Goal: Task Accomplishment & Management: Manage account settings

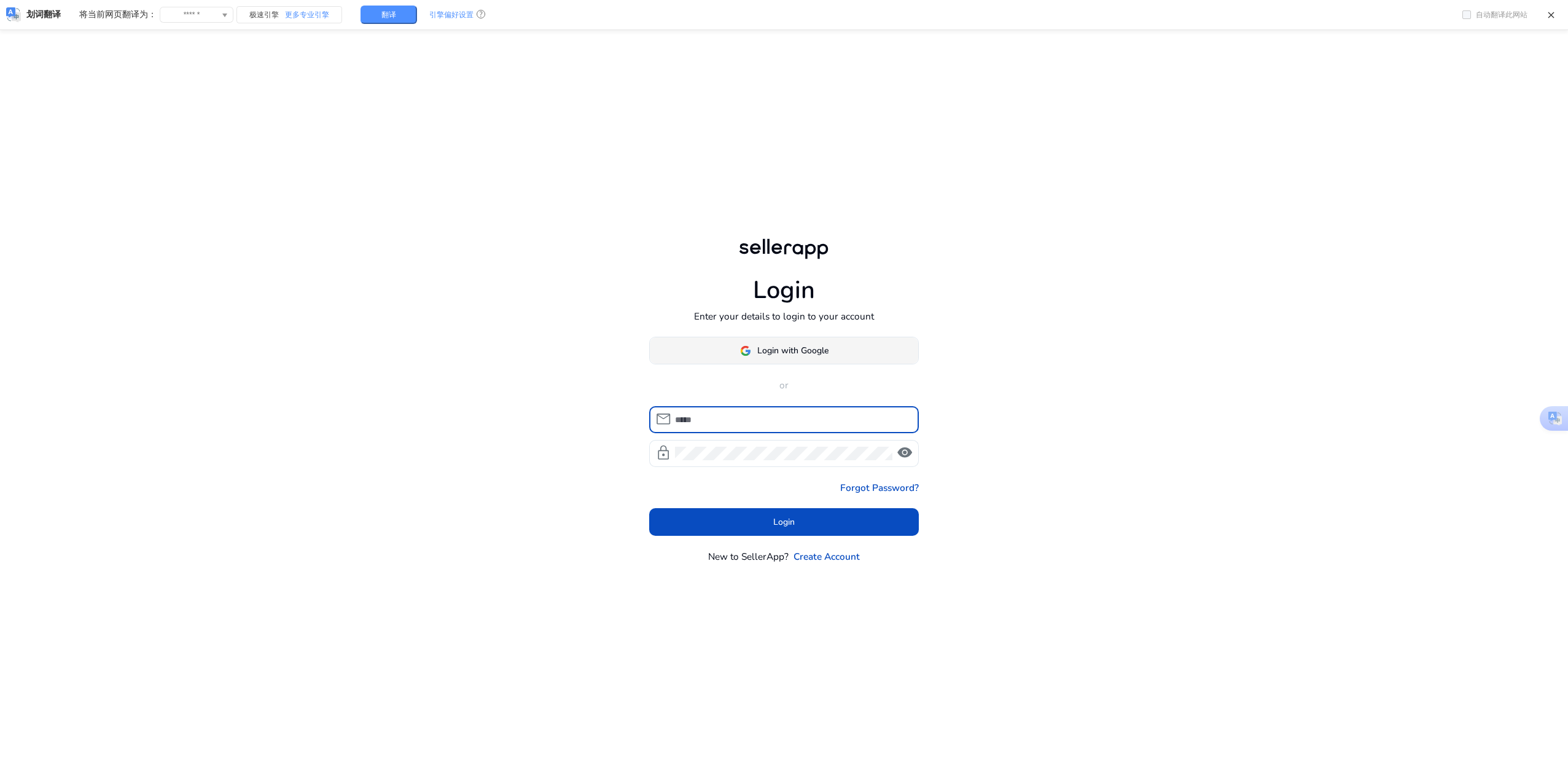
click at [820, 355] on span "Login with Google" at bounding box center [793, 350] width 71 height 13
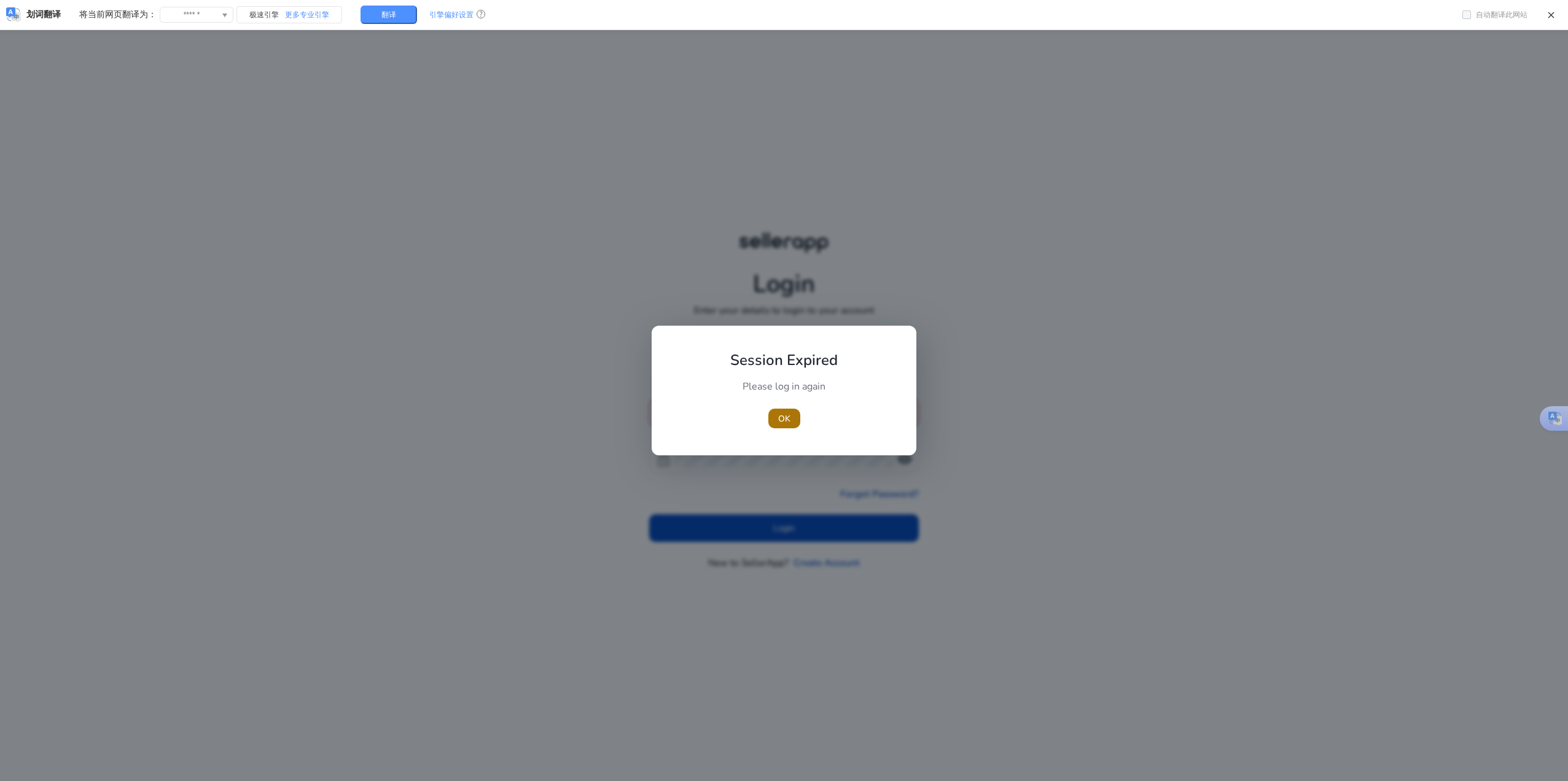
click at [784, 412] on span "OK" at bounding box center [784, 419] width 12 height 13
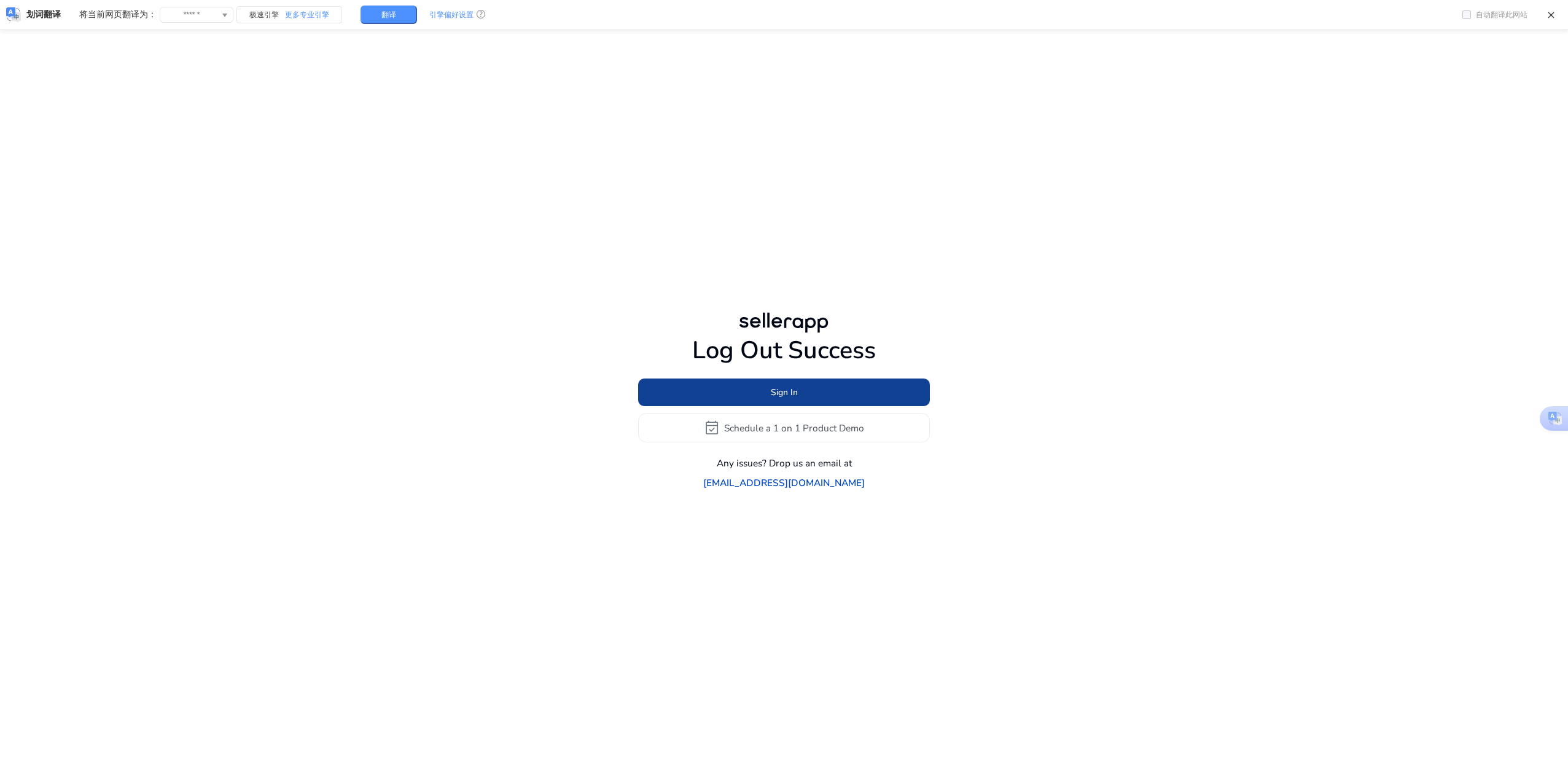
click at [772, 399] on span "Sign In" at bounding box center [784, 392] width 27 height 13
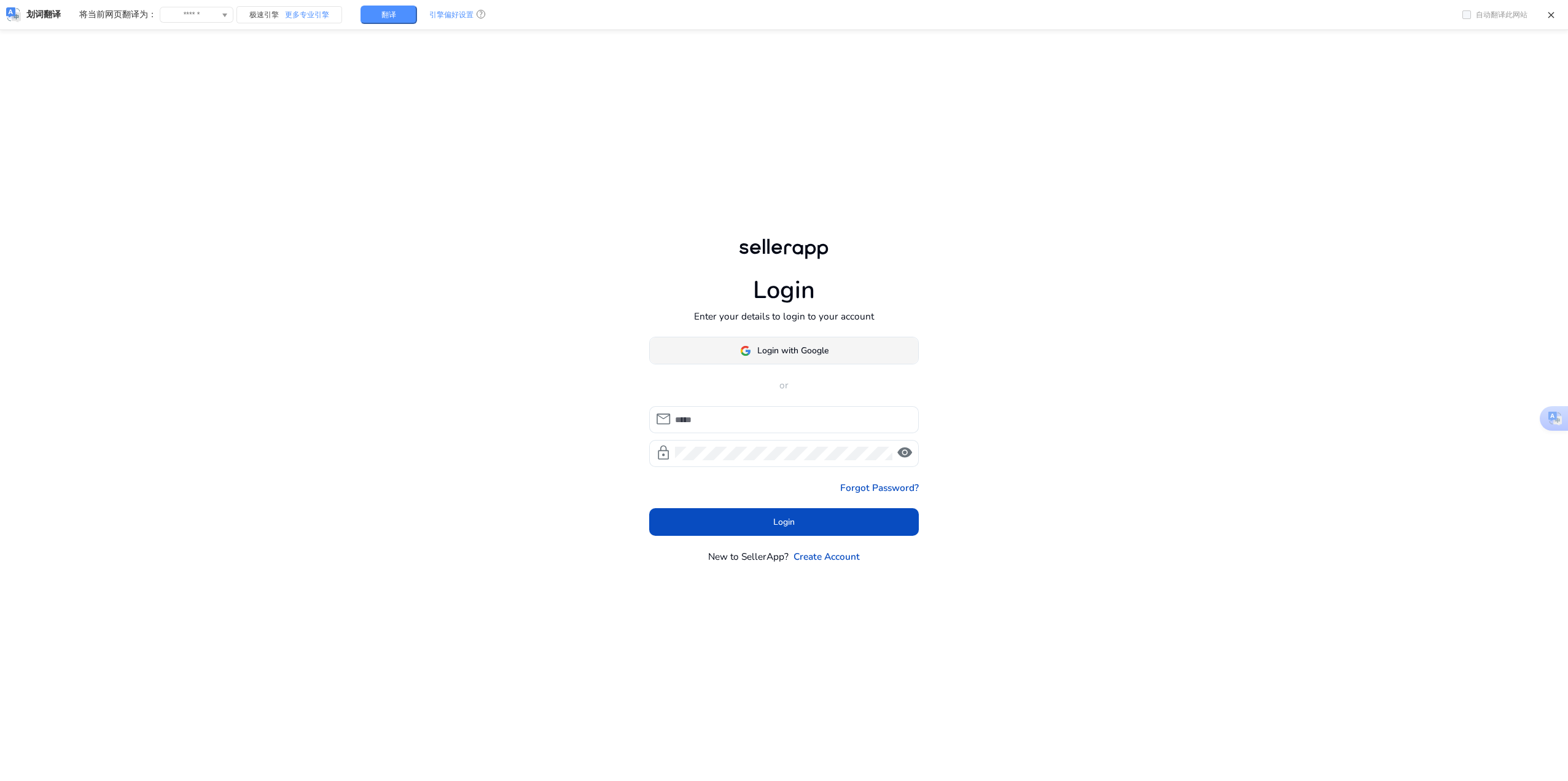
click at [795, 341] on span at bounding box center [784, 351] width 269 height 30
